Goal: Use online tool/utility: Utilize a website feature to perform a specific function

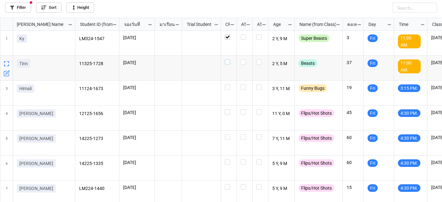
click at [229, 60] on label "grid" at bounding box center [229, 60] width 8 height 0
click at [227, 85] on label "grid" at bounding box center [229, 85] width 8 height 0
click at [228, 85] on label "grid" at bounding box center [229, 85] width 8 height 0
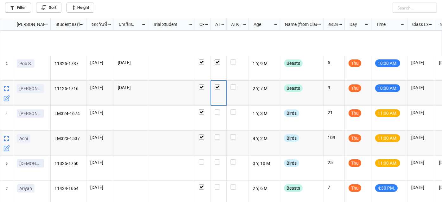
scroll to position [181, 439]
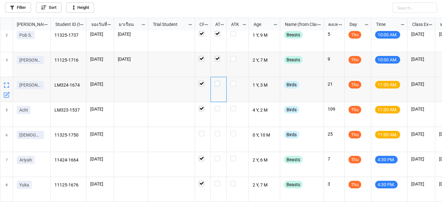
click at [216, 81] on label "grid" at bounding box center [219, 81] width 8 height 0
click at [218, 106] on label "grid" at bounding box center [219, 106] width 8 height 0
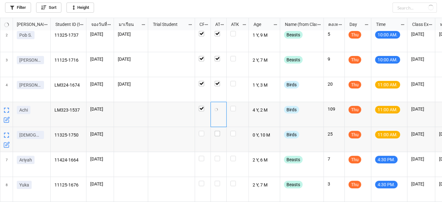
checkbox input "false"
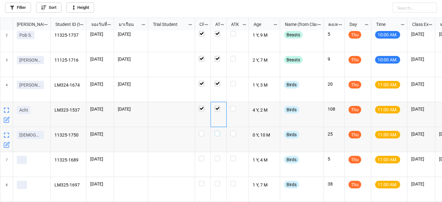
click at [218, 131] on label "grid" at bounding box center [219, 131] width 8 height 0
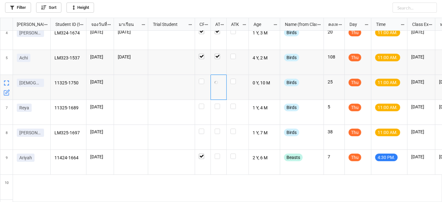
scroll to position [86, 0]
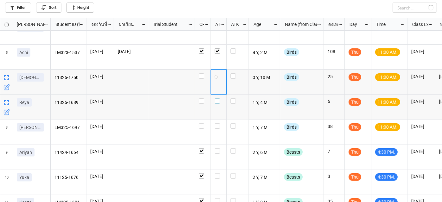
click at [219, 99] on label "grid" at bounding box center [219, 99] width 8 height 0
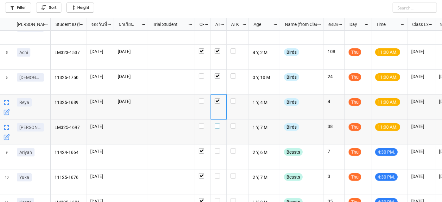
click at [217, 124] on label "grid" at bounding box center [219, 124] width 8 height 0
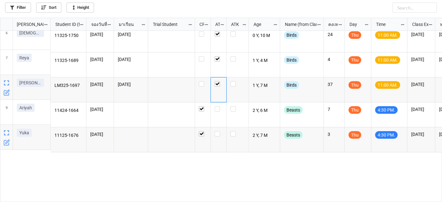
scroll to position [0, 0]
